Goal: Transaction & Acquisition: Download file/media

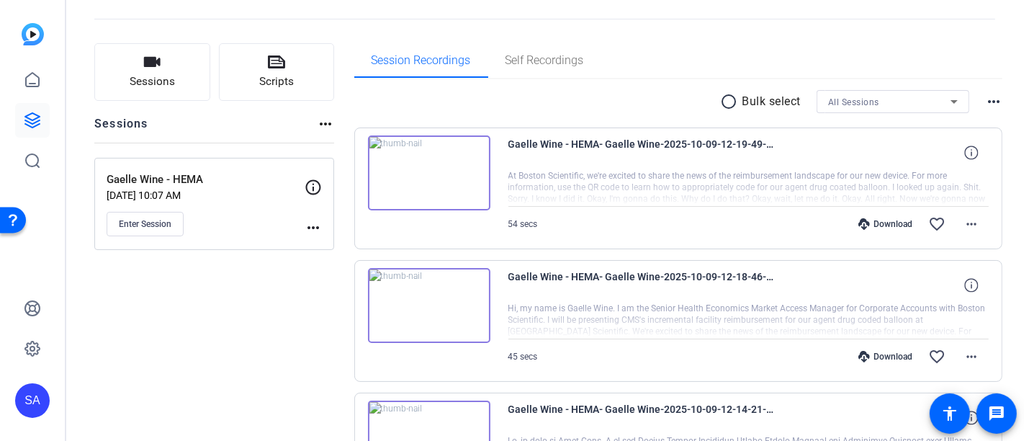
scroll to position [36, 0]
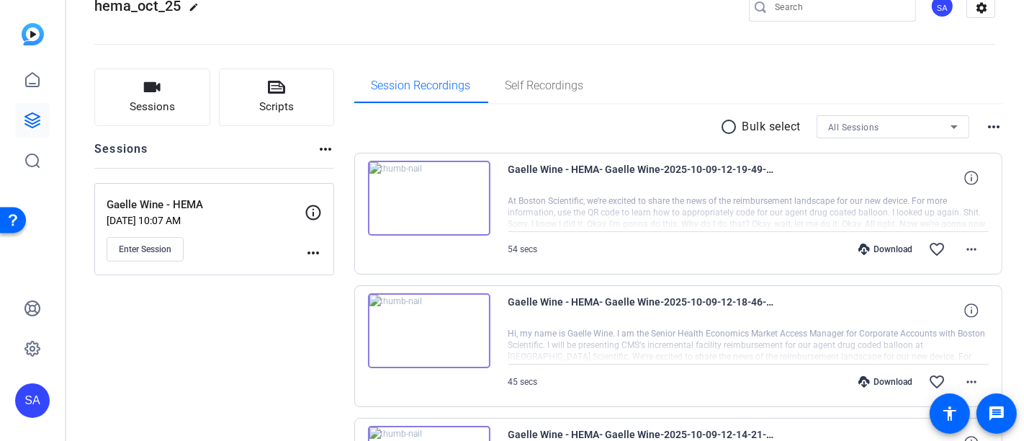
click at [895, 377] on div "Download" at bounding box center [885, 382] width 68 height 12
click at [963, 382] on mat-icon "more_horiz" at bounding box center [971, 381] width 17 height 17
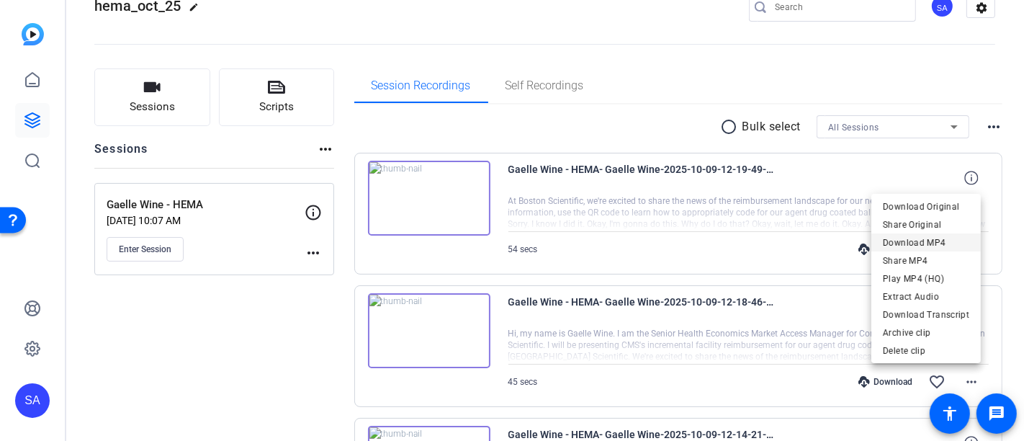
click at [921, 235] on span "Download MP4" at bounding box center [926, 241] width 86 height 17
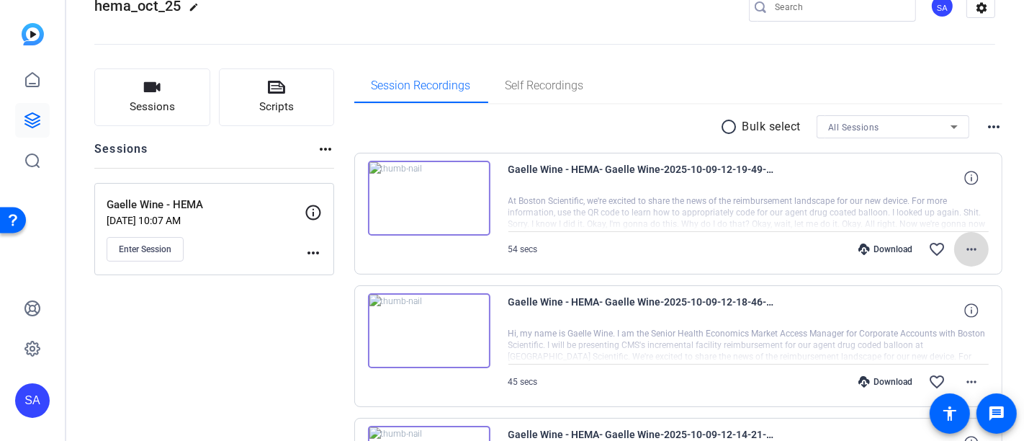
click at [963, 252] on mat-icon "more_horiz" at bounding box center [971, 249] width 17 height 17
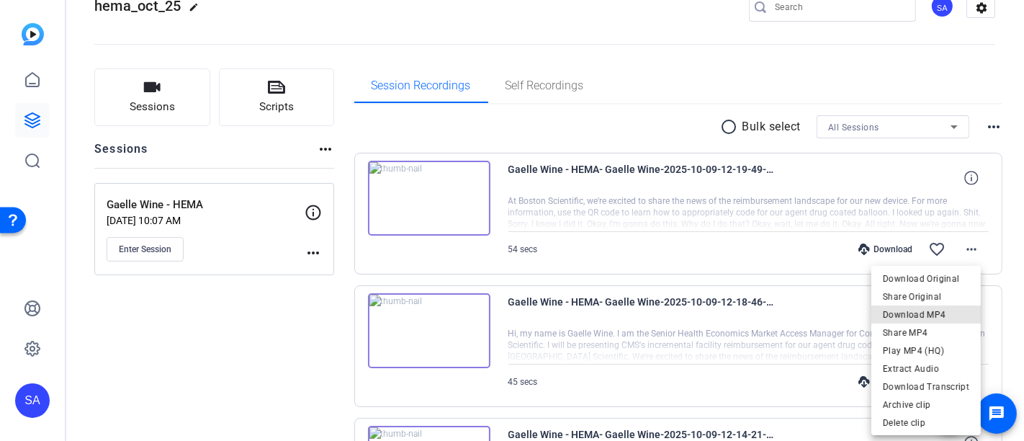
drag, startPoint x: 955, startPoint y: 308, endPoint x: 953, endPoint y: 299, distance: 8.9
click at [952, 301] on div "Download Original Share Original Download MP4 Share MP4 Play MP4 (HQ) Extract A…" at bounding box center [926, 332] width 109 height 126
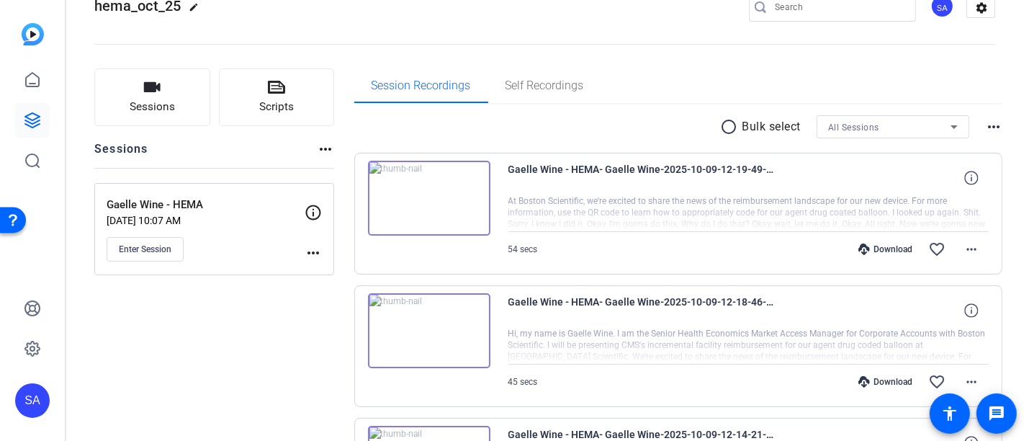
scroll to position [116, 0]
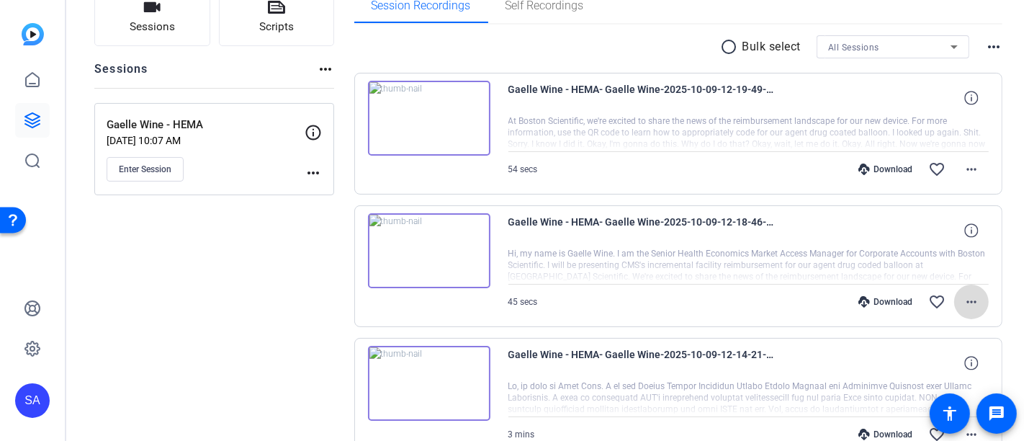
click at [963, 297] on mat-icon "more_horiz" at bounding box center [971, 301] width 17 height 17
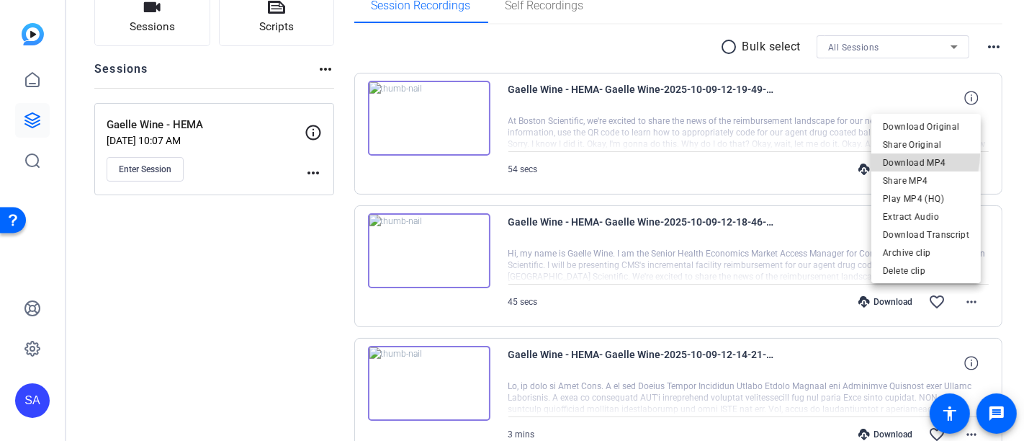
click at [894, 154] on span "Download MP4" at bounding box center [926, 161] width 86 height 17
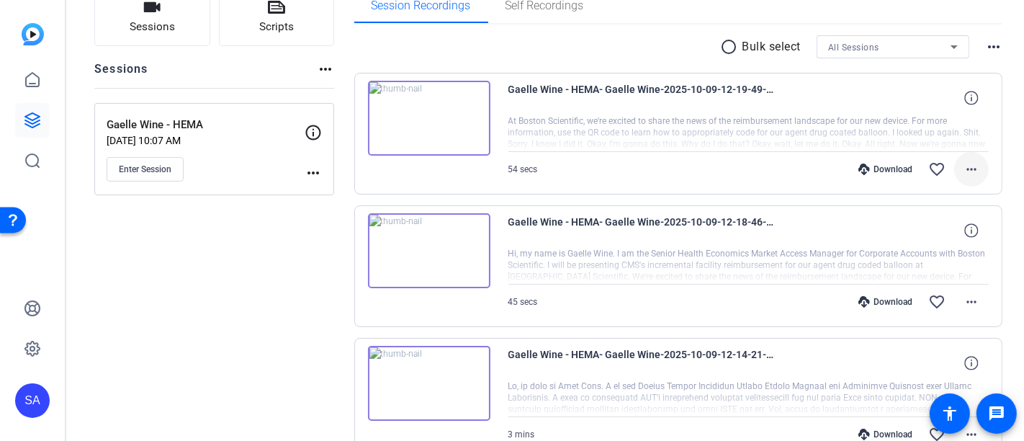
click at [965, 166] on mat-icon "more_horiz" at bounding box center [971, 169] width 17 height 17
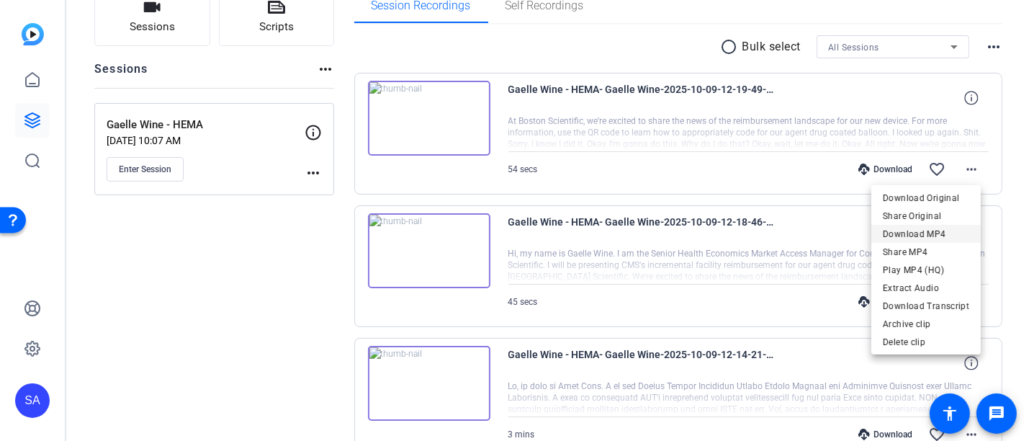
click at [936, 227] on span "Download MP4" at bounding box center [926, 233] width 86 height 17
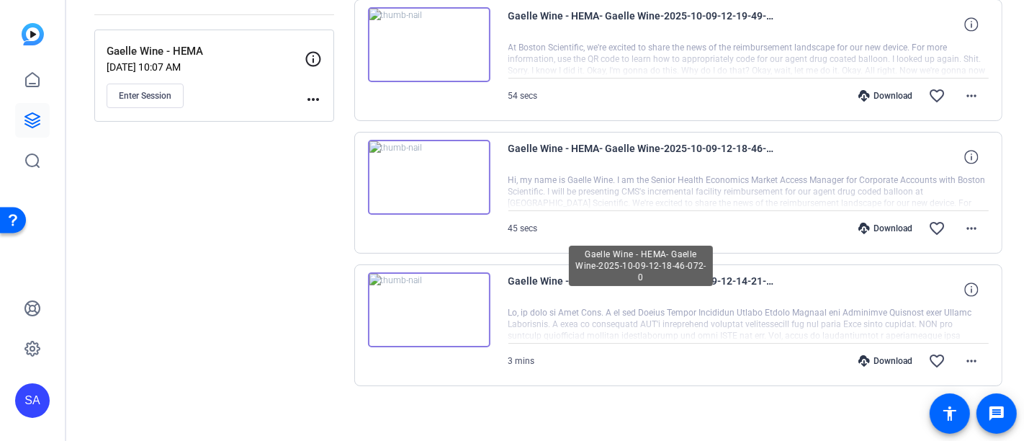
scroll to position [196, 0]
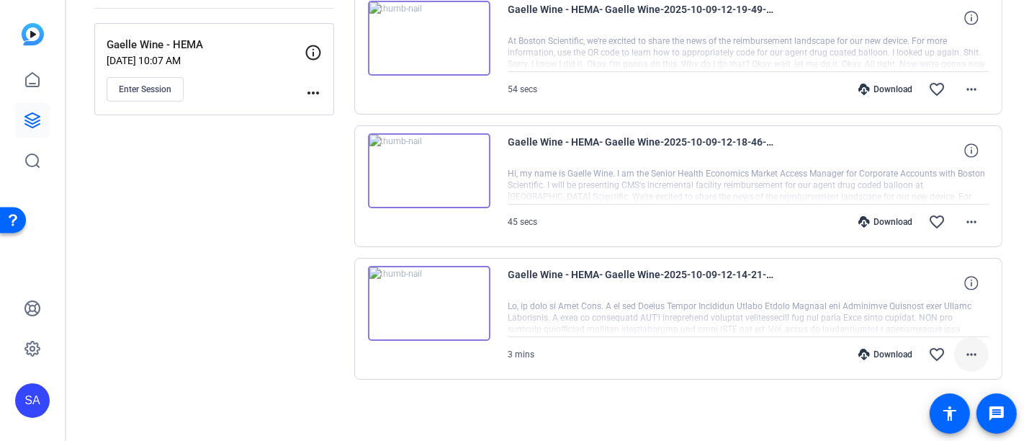
click at [963, 350] on mat-icon "more_horiz" at bounding box center [971, 354] width 17 height 17
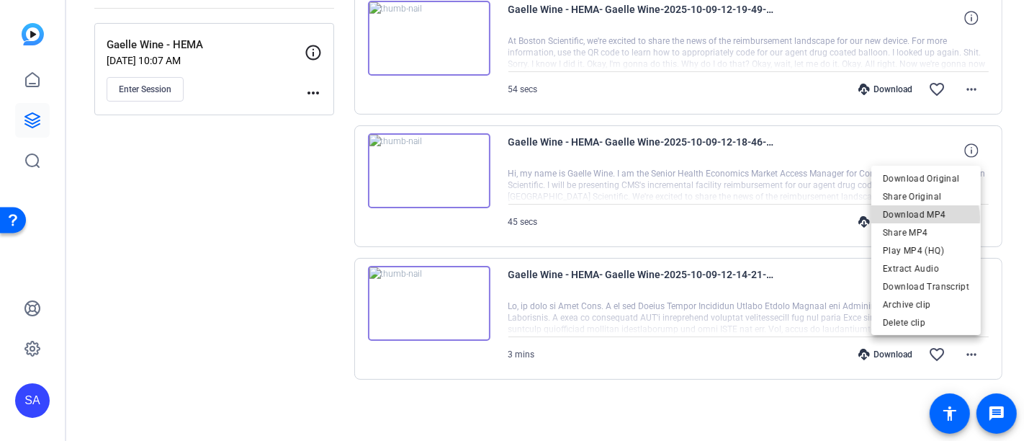
click at [917, 218] on span "Download MP4" at bounding box center [926, 213] width 86 height 17
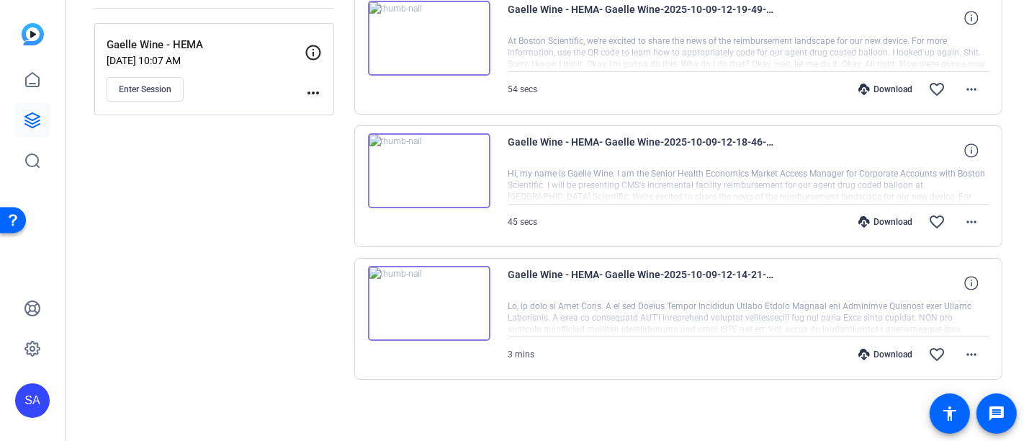
click at [327, 228] on div "Sessions Scripts Sessions more_horiz Gaelle Wine - HEMA [DATE] 10:07 AM Enter S…" at bounding box center [214, 167] width 240 height 517
